Goal: Task Accomplishment & Management: Manage account settings

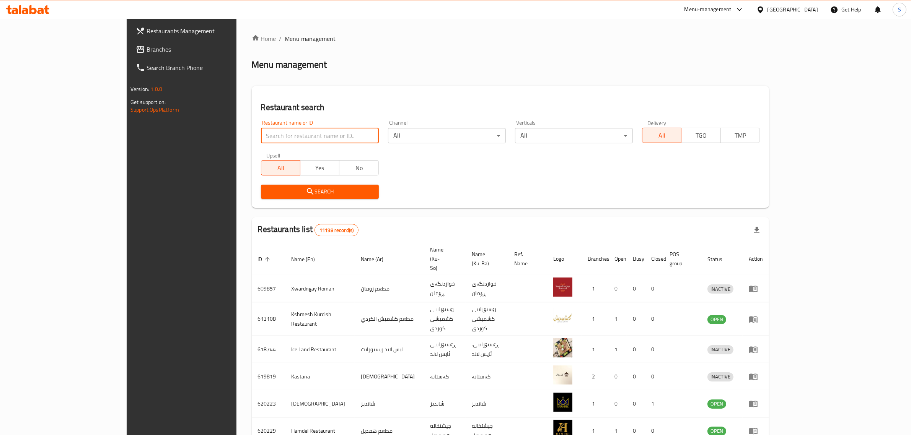
click at [284, 140] on input "search" at bounding box center [320, 135] width 118 height 15
paste input "669080"
type input "669080"
click button "Search" at bounding box center [320, 192] width 118 height 14
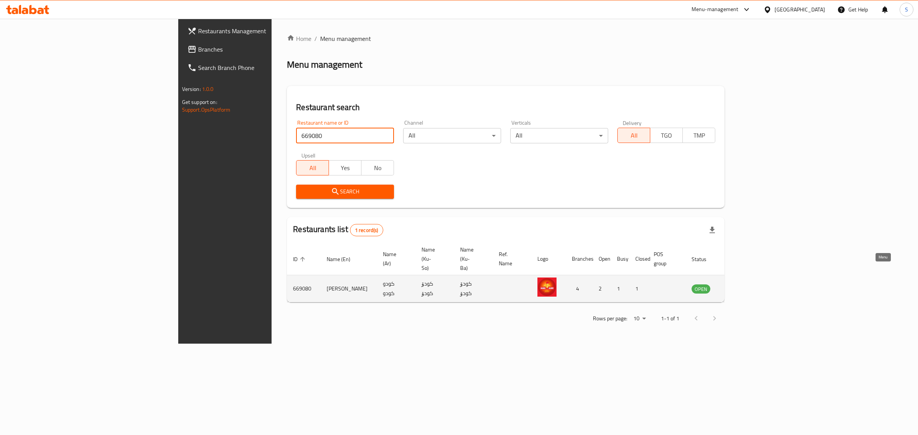
click at [741, 286] on icon "enhanced table" at bounding box center [736, 289] width 8 height 7
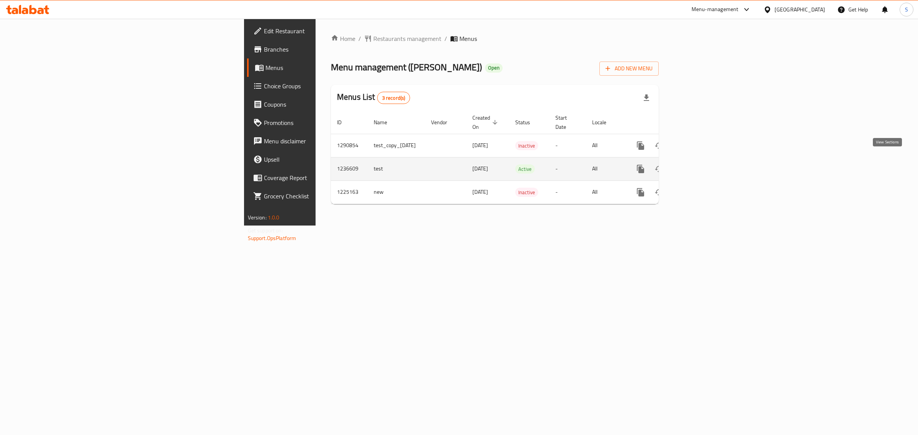
click at [705, 166] on link "enhanced table" at bounding box center [696, 169] width 18 height 18
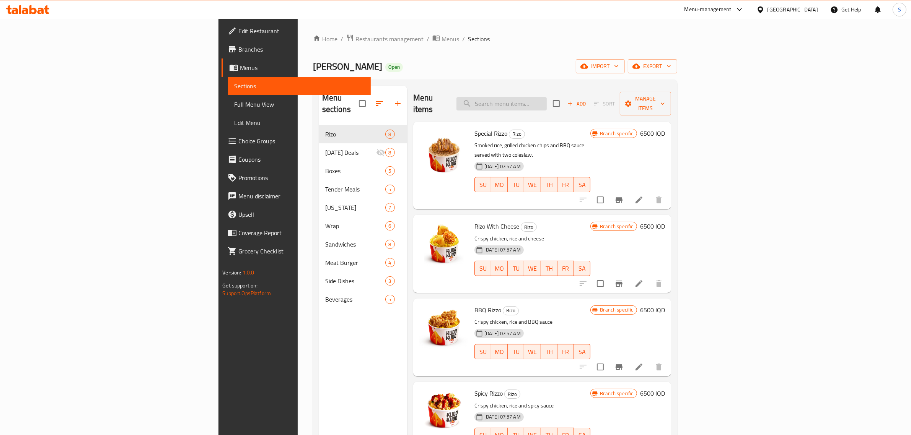
click at [547, 97] on input "search" at bounding box center [502, 103] width 90 height 13
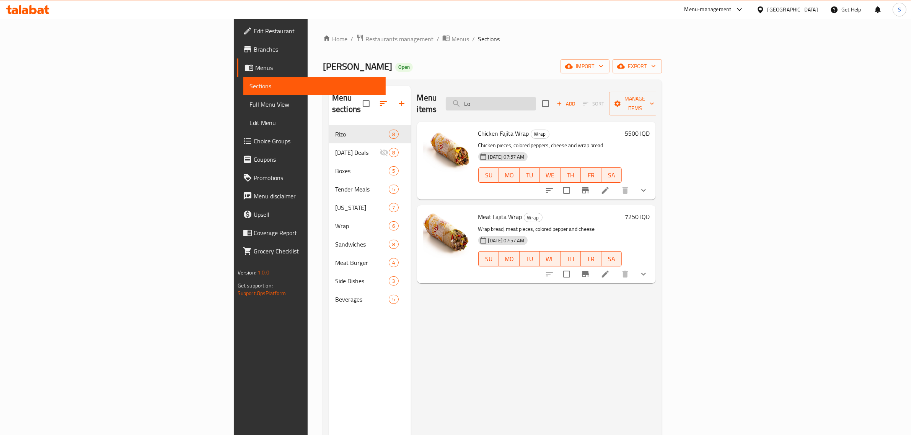
type input "L"
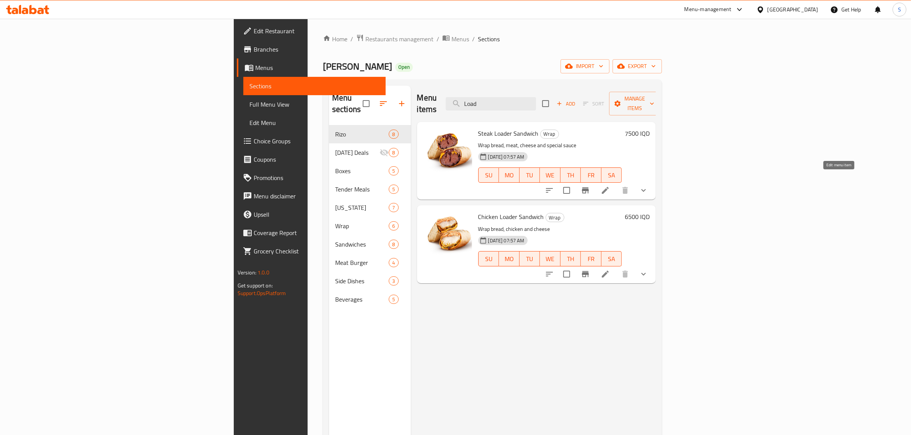
type input "Load"
click at [610, 186] on icon at bounding box center [605, 190] width 9 height 9
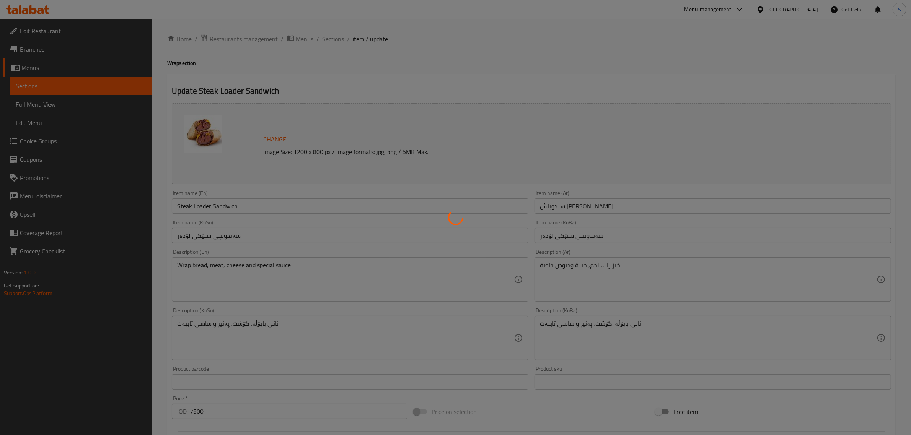
type input "كومبو"
type input "کۆمبۆ"
type input "0"
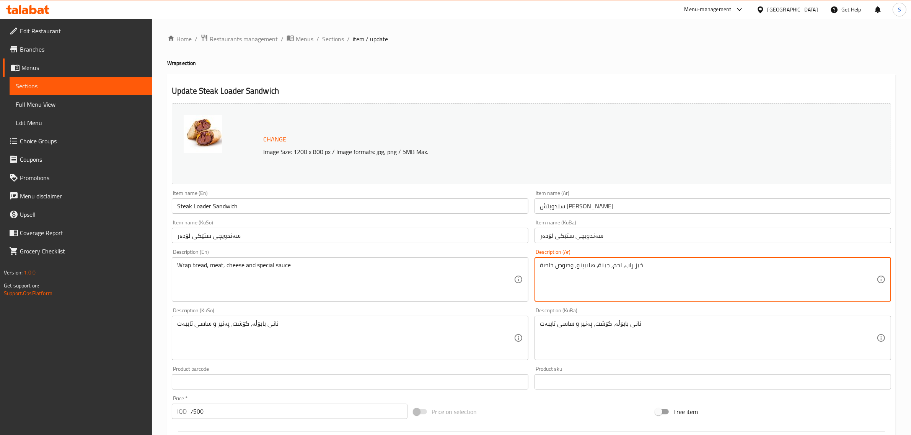
type textarea "خبز راب, لحم, جبنة، هلابينو، وصوص خاصة"
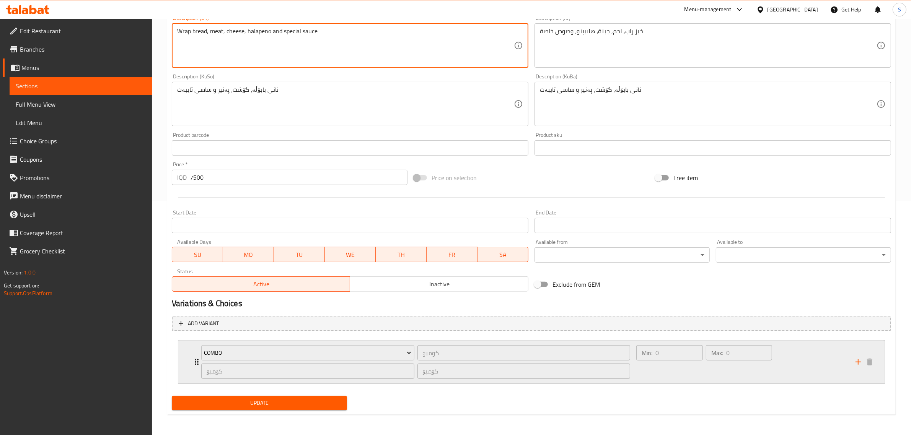
scroll to position [235, 0]
type textarea "Wrap bread, meat, cheese, halapeno and special sauce"
click at [244, 393] on div "Update" at bounding box center [259, 403] width 181 height 20
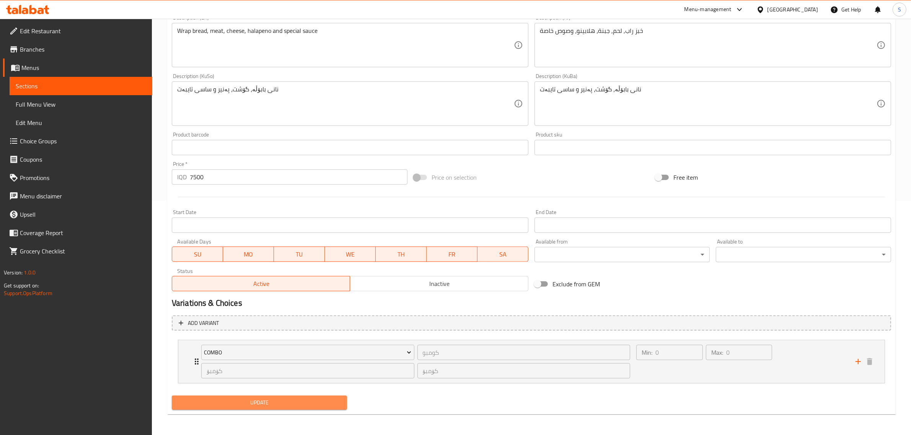
click at [246, 398] on span "Update" at bounding box center [259, 403] width 163 height 10
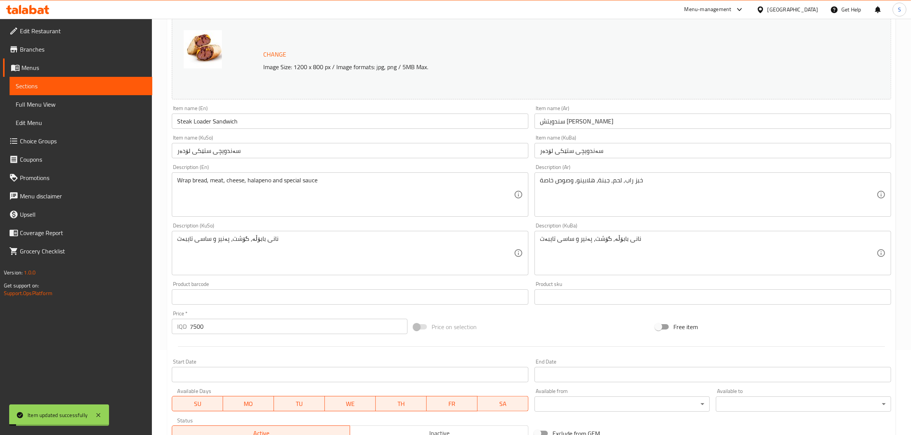
scroll to position [0, 0]
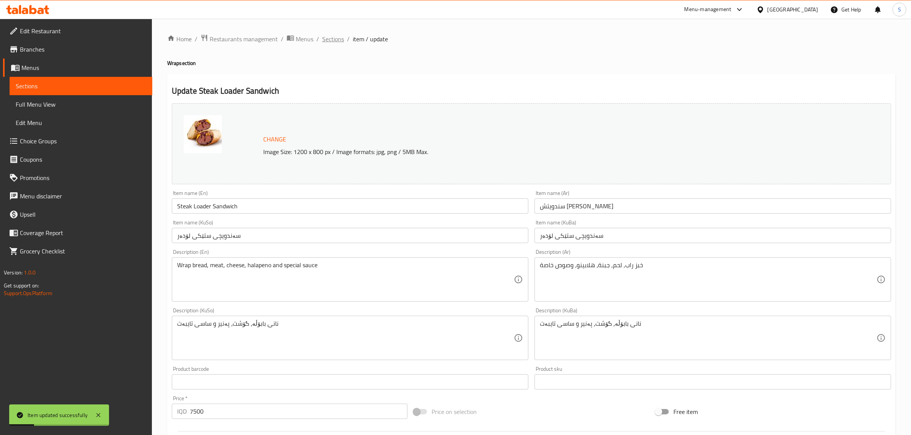
click at [335, 42] on span "Sections" at bounding box center [333, 38] width 22 height 9
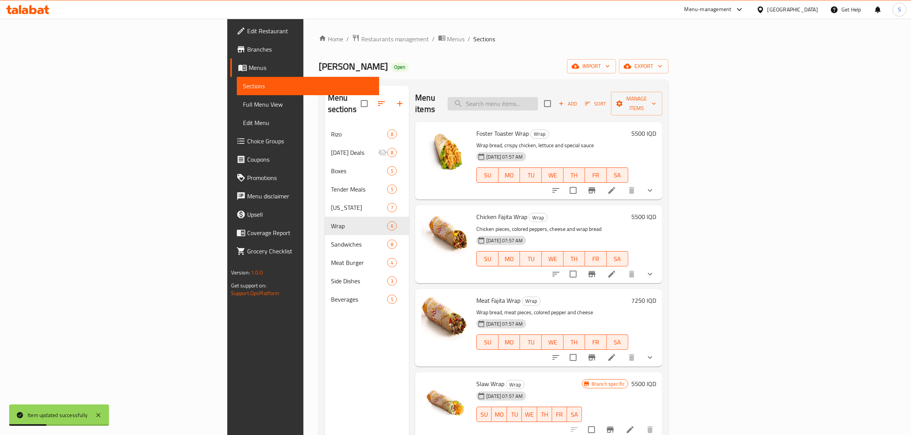
click at [538, 100] on input "search" at bounding box center [493, 103] width 90 height 13
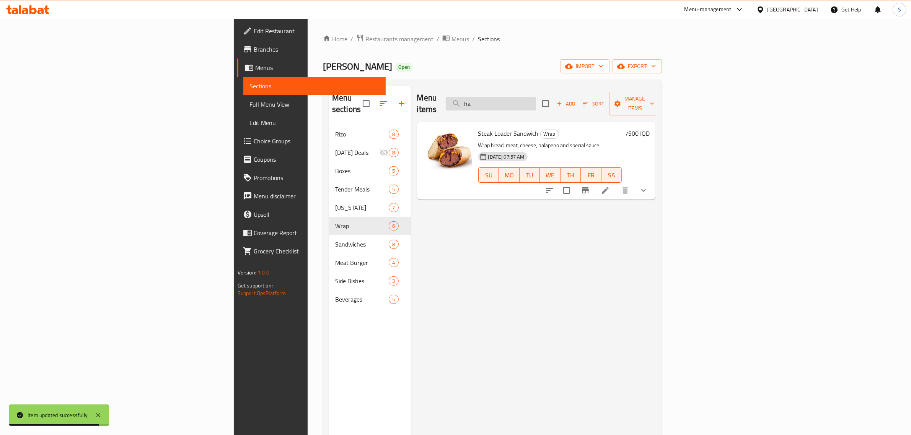
type input "h"
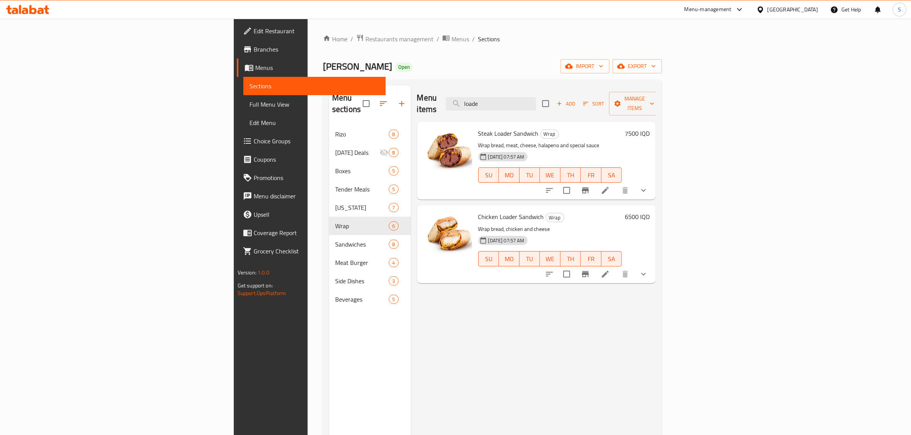
type input "loade"
click at [610, 270] on icon at bounding box center [605, 274] width 9 height 9
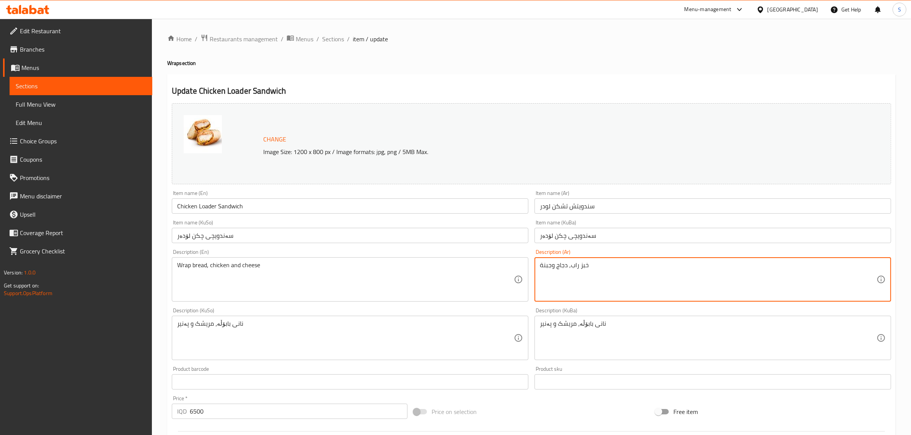
click at [556, 268] on textarea "خبز راب, دجاج وجبنة" at bounding box center [708, 280] width 337 height 36
type textarea "خبز راب, دجاج، هالابينو، وجبنة"
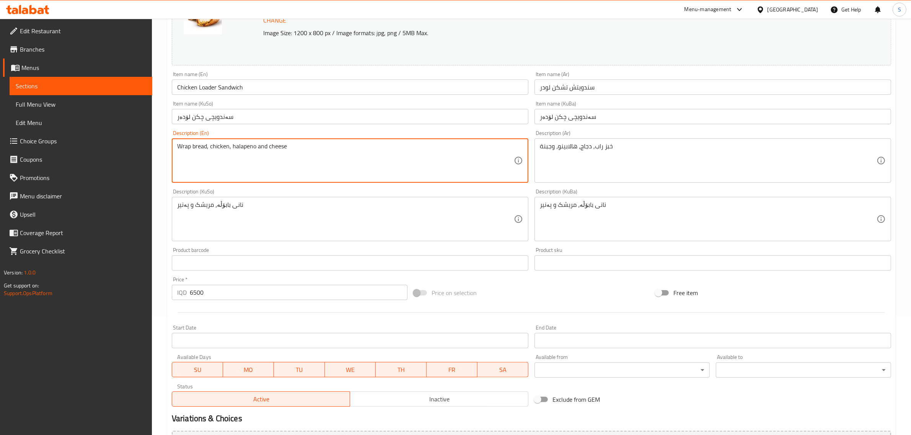
scroll to position [235, 0]
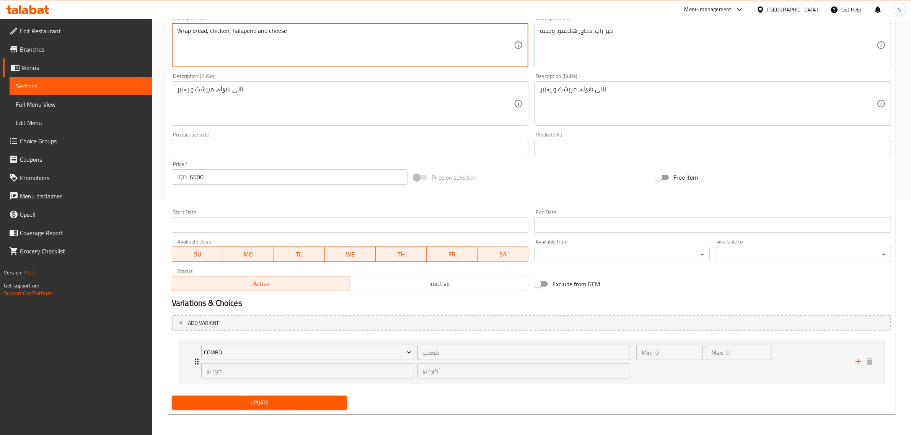
type textarea "Wrap bread, chicken, halapeno and cheese"
click at [322, 404] on span "Update" at bounding box center [259, 403] width 163 height 10
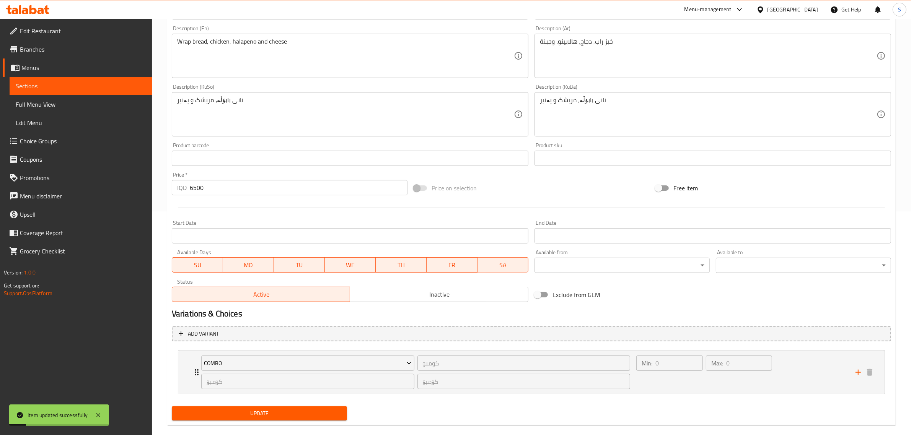
scroll to position [0, 0]
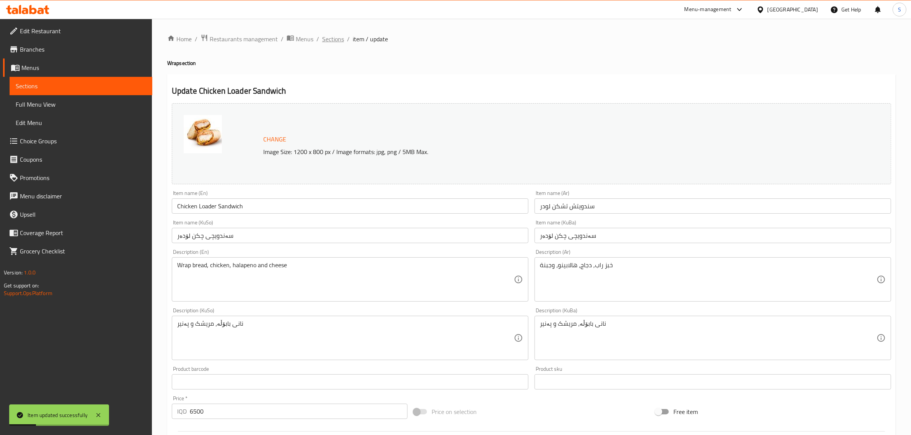
click at [335, 43] on span "Sections" at bounding box center [333, 38] width 22 height 9
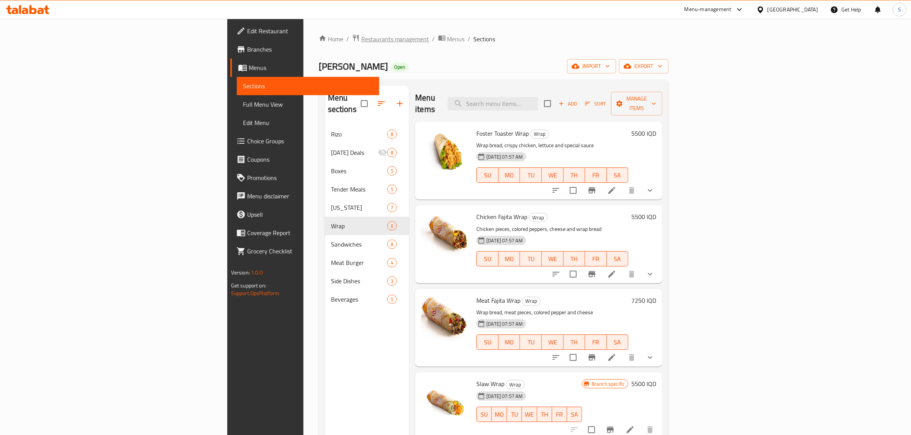
click at [361, 42] on span "Restaurants management" at bounding box center [395, 38] width 68 height 9
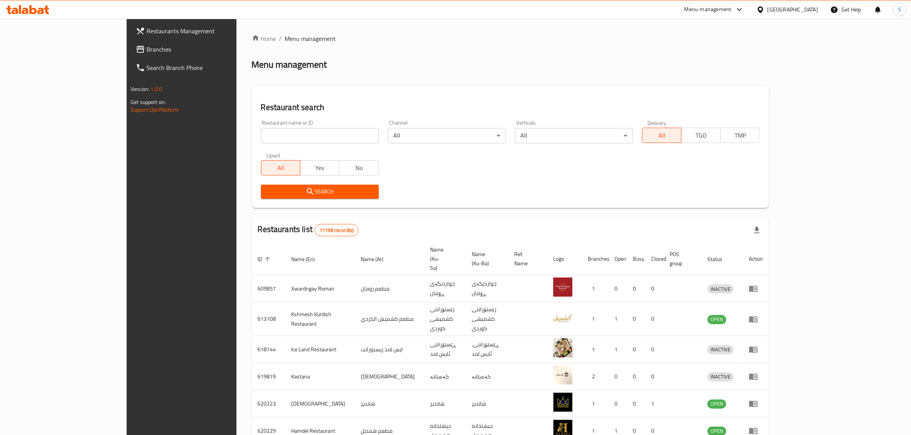
click at [274, 139] on input "search" at bounding box center [320, 135] width 118 height 15
paste input "670758"
type input "670758"
click button "Search" at bounding box center [320, 192] width 118 height 14
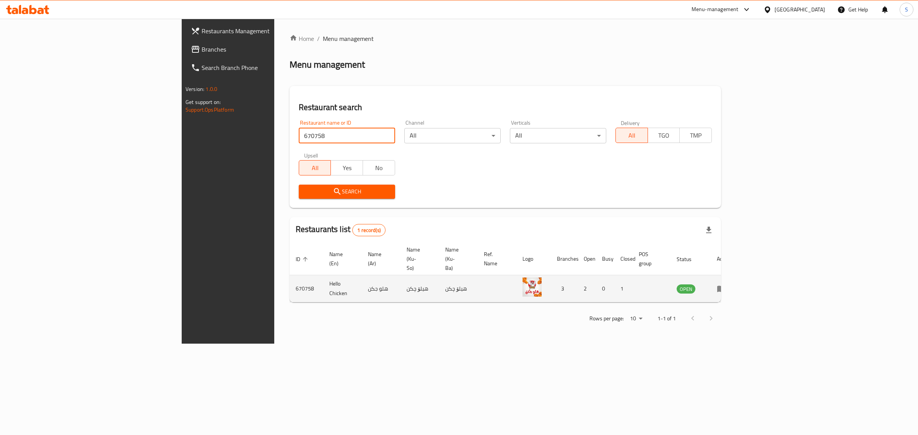
click at [731, 284] on link "enhanced table" at bounding box center [724, 288] width 14 height 9
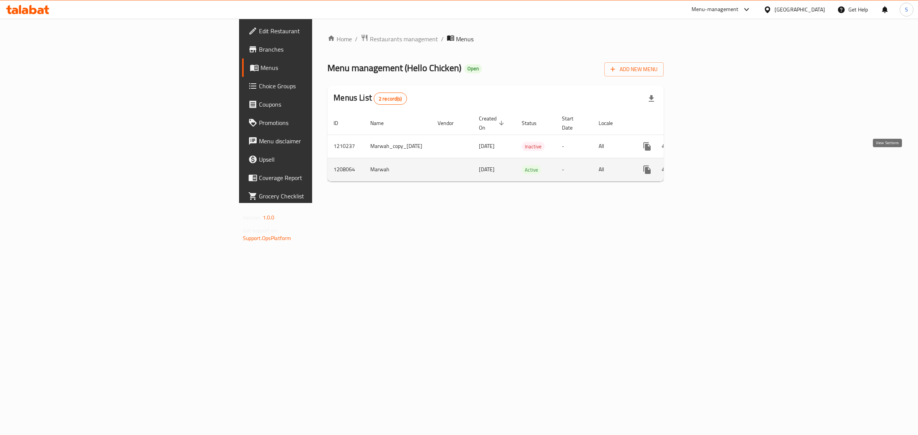
click at [707, 166] on icon "enhanced table" at bounding box center [702, 169] width 9 height 9
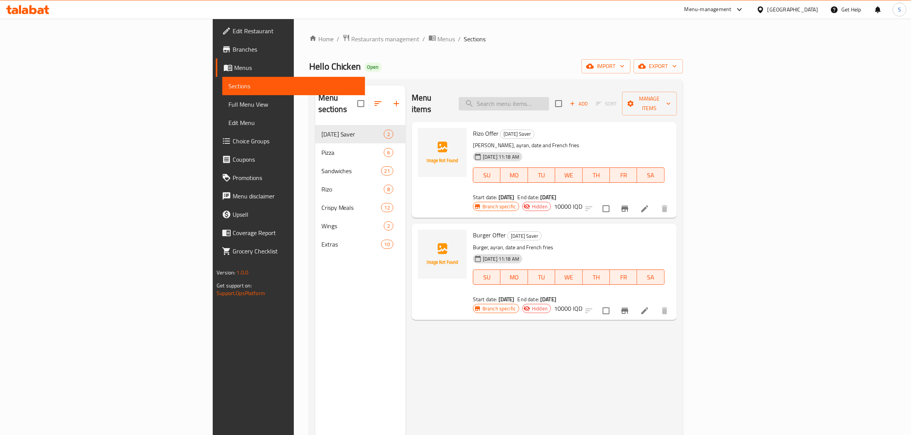
click at [549, 97] on input "search" at bounding box center [504, 103] width 90 height 13
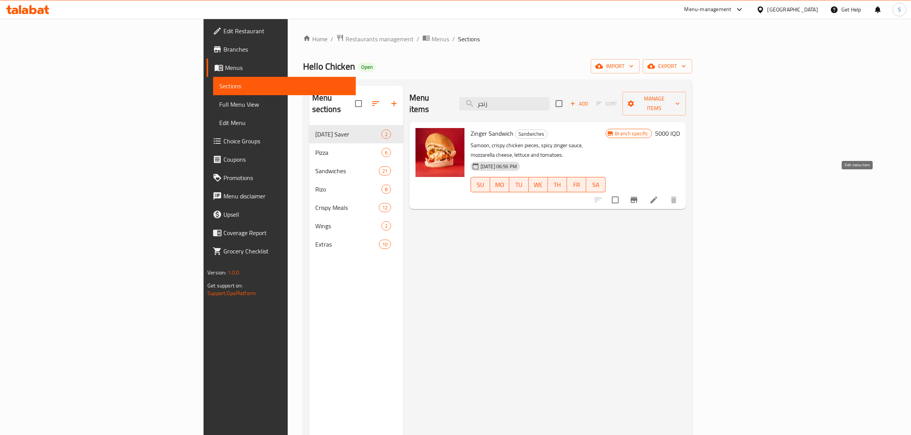
type input "زنجر"
click at [657, 197] on icon at bounding box center [654, 200] width 7 height 7
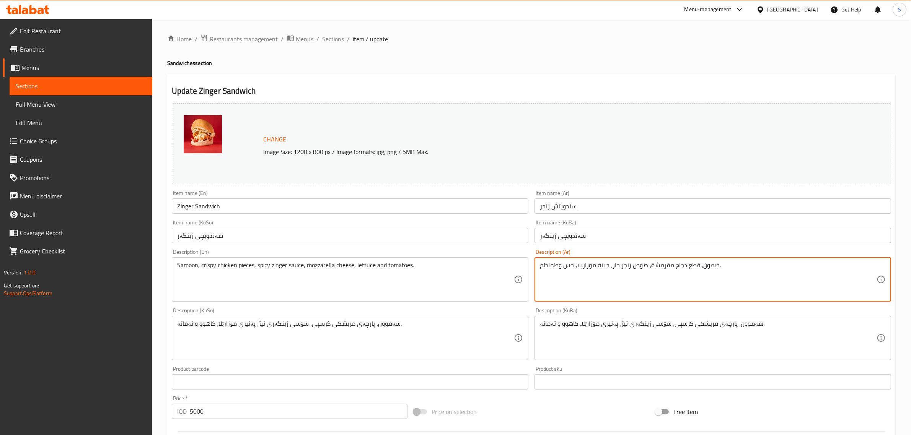
drag, startPoint x: 582, startPoint y: 267, endPoint x: 601, endPoint y: 267, distance: 18.8
click at [601, 267] on textarea "صمون، قطع دجاج مقرمشة، صوص زنجر حار، جبنة موزاريلا، خس وطماطم." at bounding box center [708, 280] width 337 height 36
type textarea "صمون، قطع دجاج مقرمشة، صوص زنجر حار، خس وطماطم."
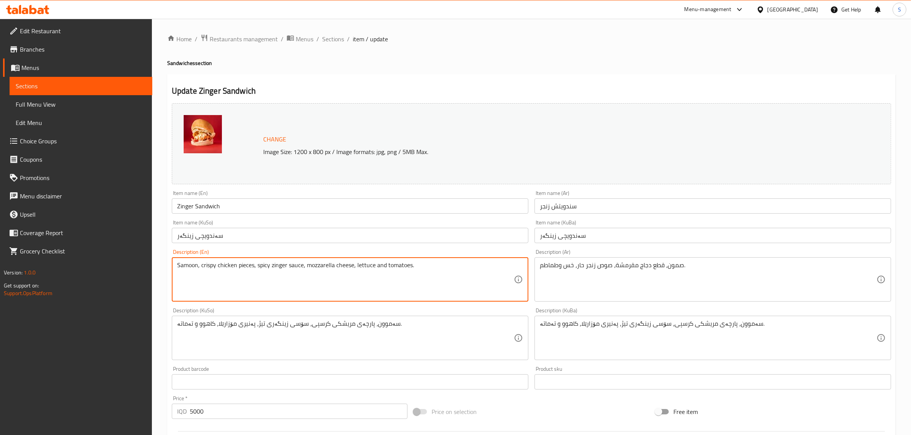
click at [323, 268] on textarea "Samoon, crispy chicken pieces, spicy zinger sauce, mozzarella cheese, lettuce a…" at bounding box center [345, 280] width 337 height 36
drag, startPoint x: 323, startPoint y: 268, endPoint x: 338, endPoint y: 270, distance: 15.0
click at [338, 270] on textarea "Samoon, crispy chicken pieces, spicy zinger sauce, mozzarella cheese, lettuce a…" at bounding box center [345, 280] width 337 height 36
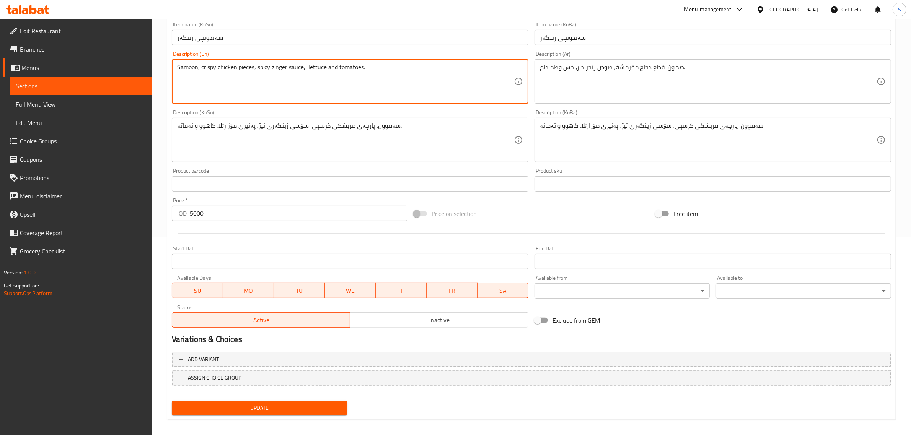
scroll to position [203, 0]
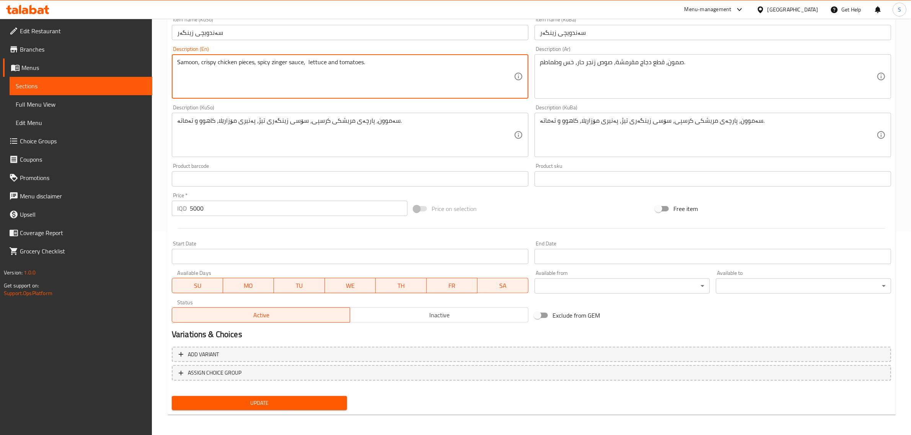
type textarea "Samoon, crispy chicken pieces, spicy zinger sauce, lettuce and tomatoes."
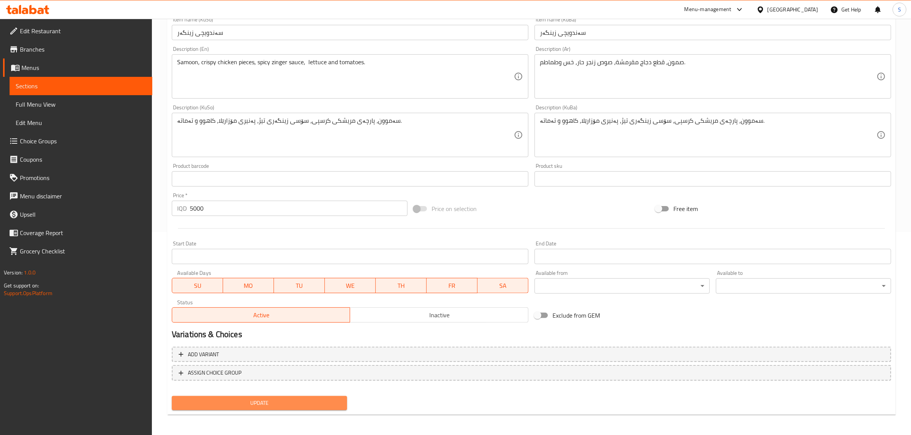
click at [325, 400] on span "Update" at bounding box center [259, 404] width 163 height 10
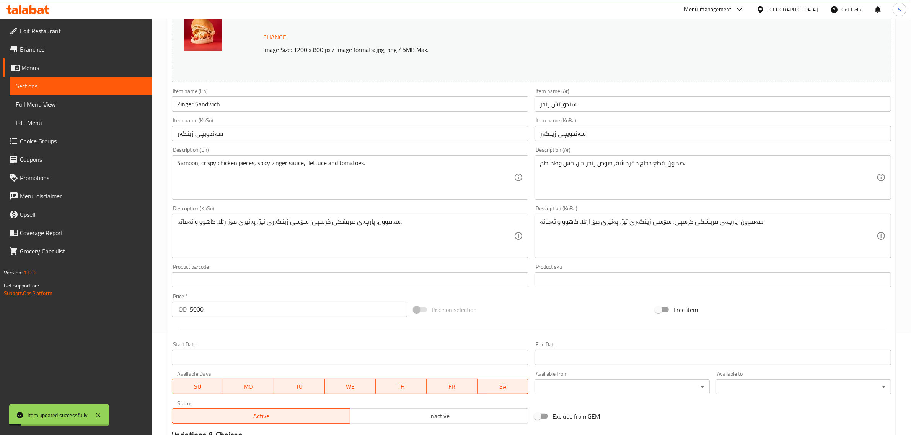
scroll to position [0, 0]
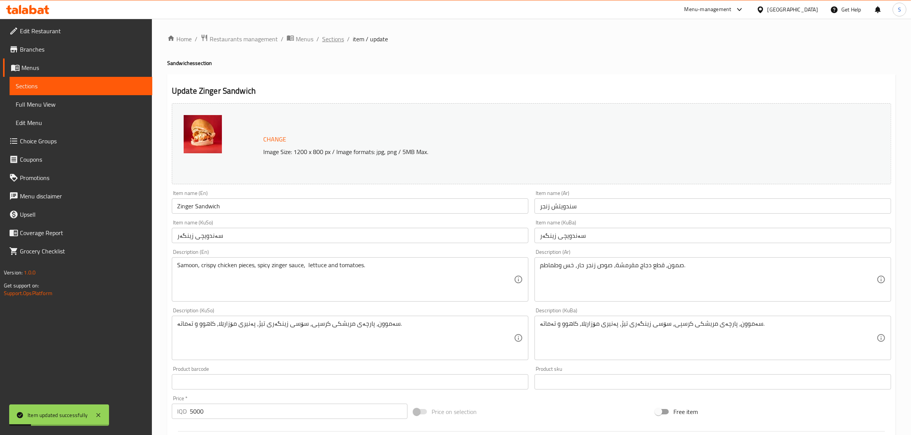
click at [327, 39] on span "Sections" at bounding box center [333, 38] width 22 height 9
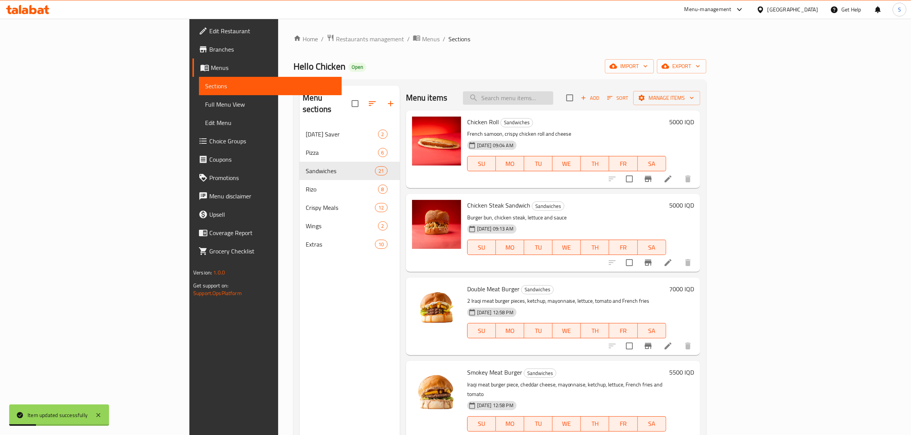
click at [553, 98] on input "search" at bounding box center [508, 97] width 90 height 13
type input "س"
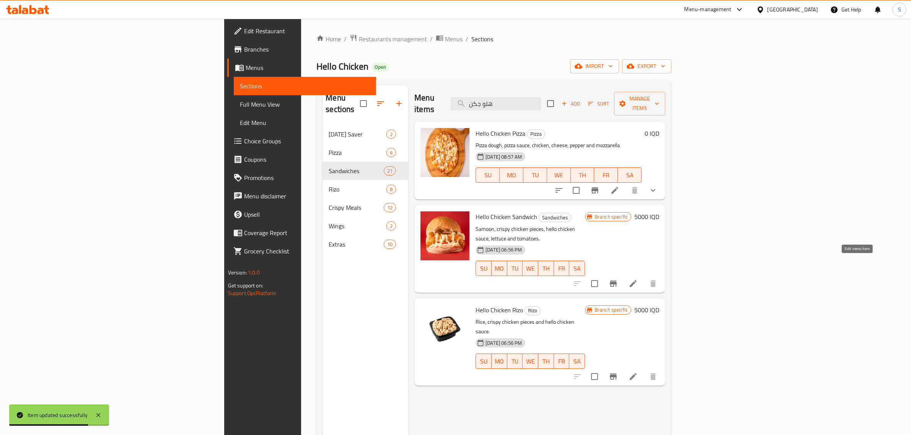
type input "هلو جكن"
click at [638, 279] on icon at bounding box center [633, 283] width 9 height 9
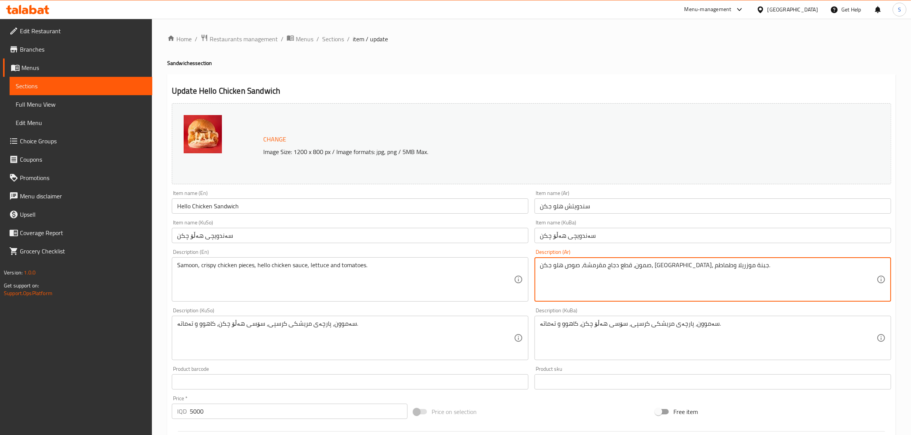
type textarea "صمون، قطع دجاج مقرمشة، صوص هلو جكن، [GEOGRAPHIC_DATA]، جبنة موزريلا وطماطم."
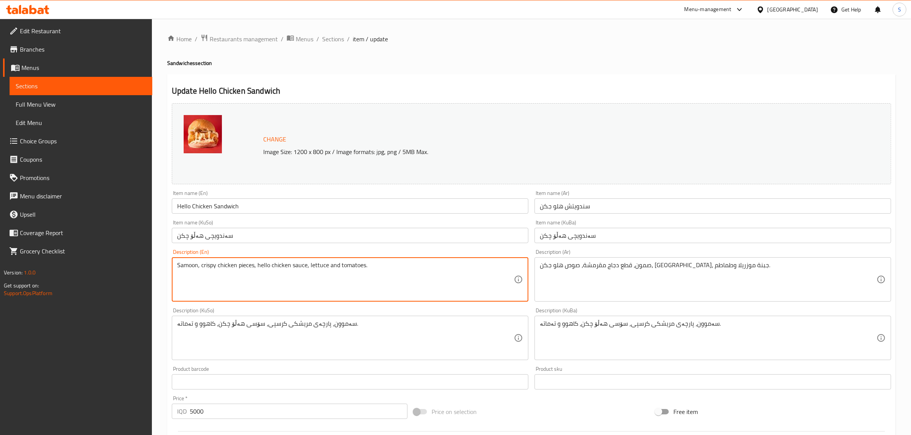
click at [326, 269] on textarea "Samoon, crispy chicken pieces, hello chicken sauce, lettuce and tomatoes." at bounding box center [345, 280] width 337 height 36
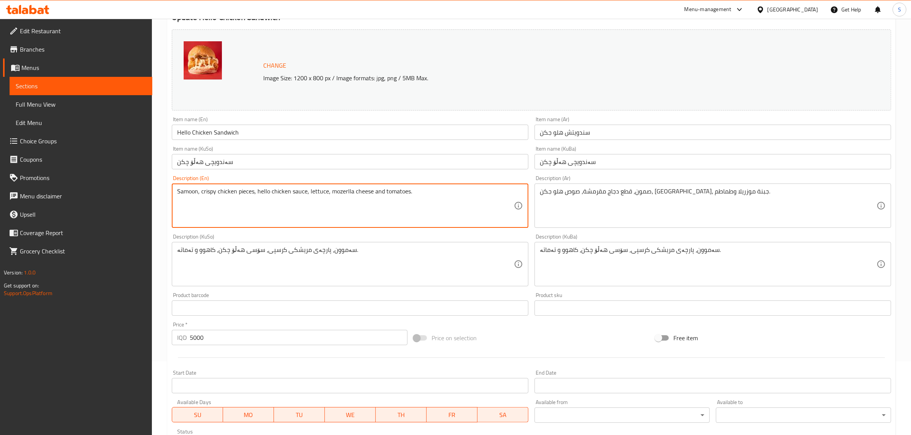
scroll to position [203, 0]
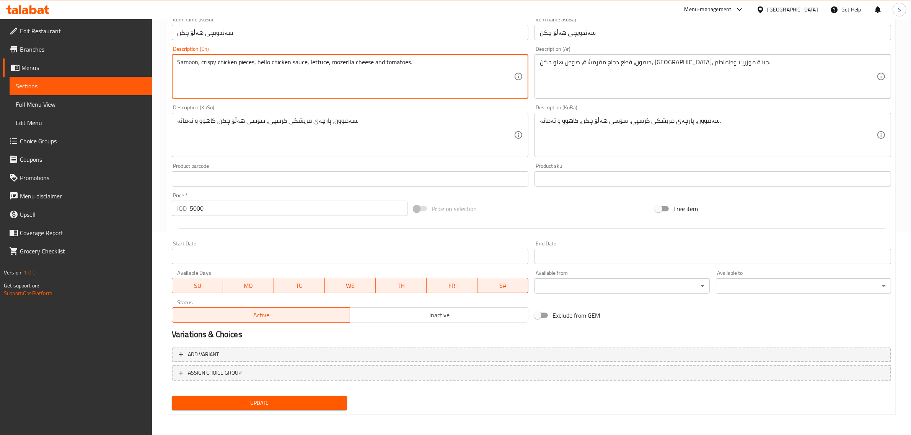
type textarea "Samoon, crispy chicken pieces, hello chicken sauce, lettuce, mozerlla cheese an…"
click at [305, 399] on span "Update" at bounding box center [259, 404] width 163 height 10
